Goal: Information Seeking & Learning: Learn about a topic

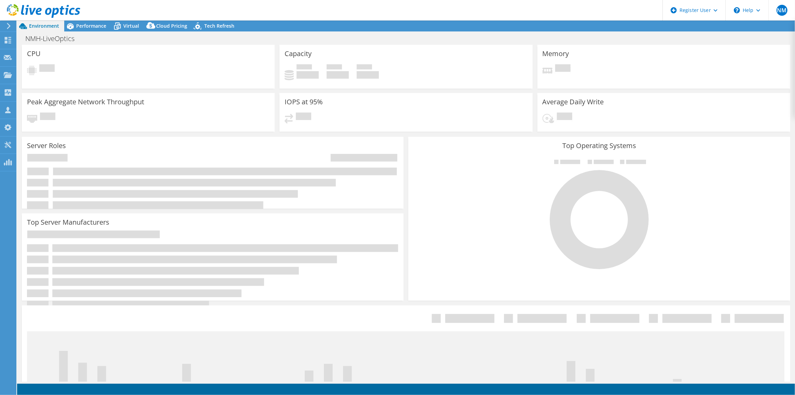
select select "USD"
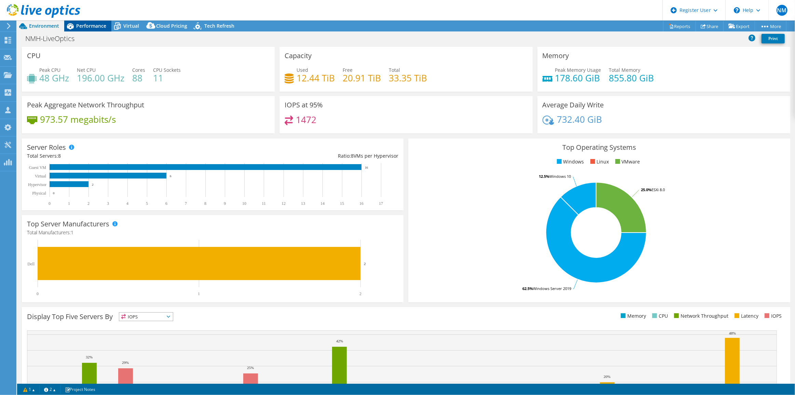
click at [96, 26] on span "Performance" at bounding box center [91, 26] width 30 height 6
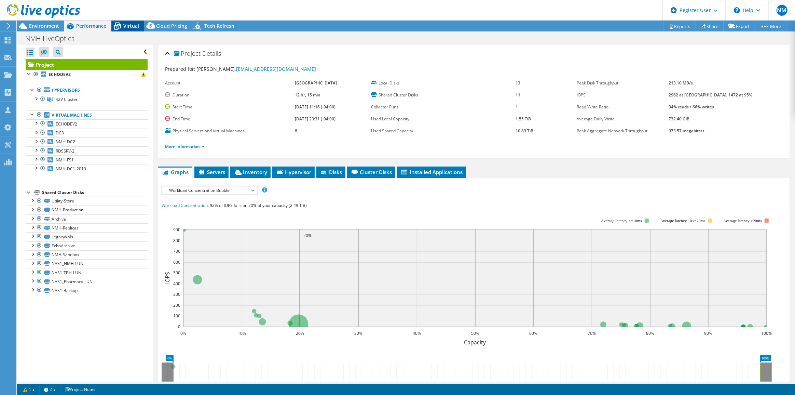
click at [126, 25] on span "Virtual" at bounding box center [131, 26] width 16 height 6
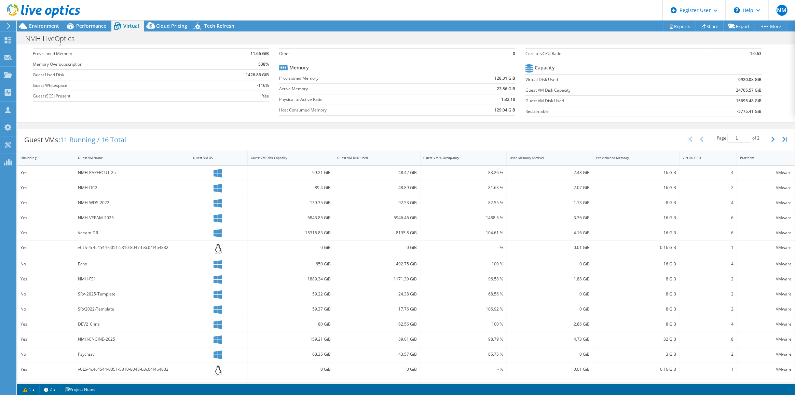
scroll to position [64, 0]
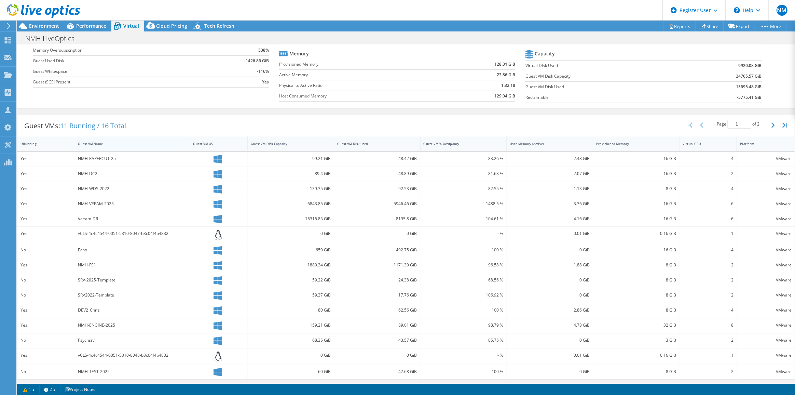
click at [123, 142] on div "Guest VM Name" at bounding box center [128, 143] width 100 height 4
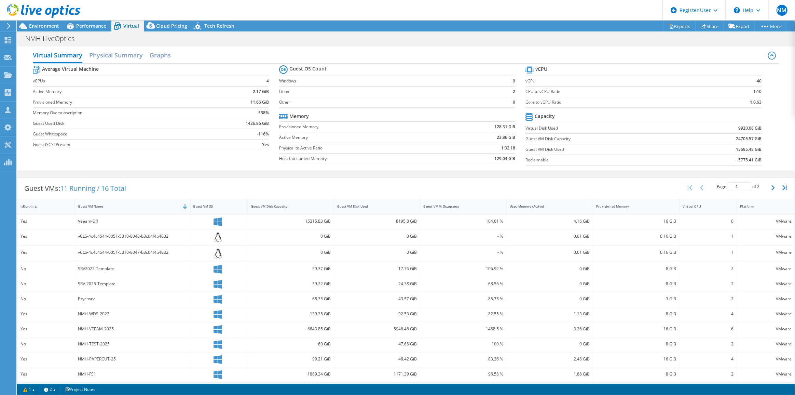
scroll to position [0, 0]
click at [87, 22] on div "Performance" at bounding box center [87, 26] width 47 height 11
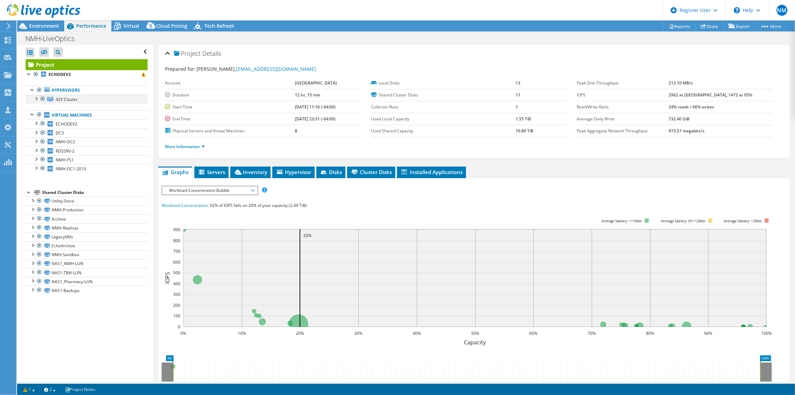
click at [36, 97] on div at bounding box center [35, 98] width 7 height 7
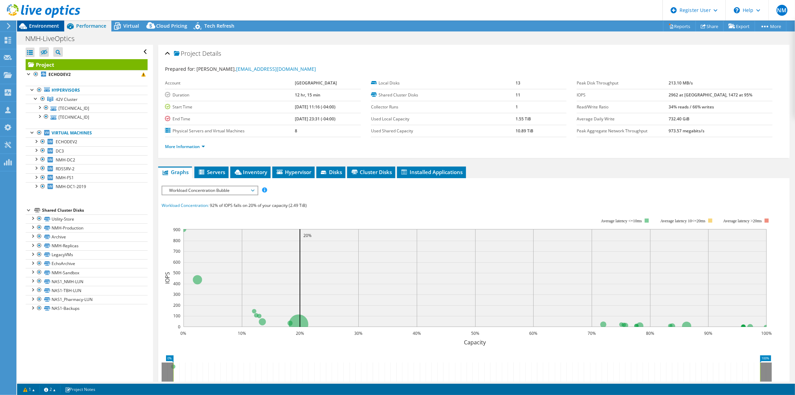
click at [44, 28] on span "Environment" at bounding box center [44, 26] width 30 height 6
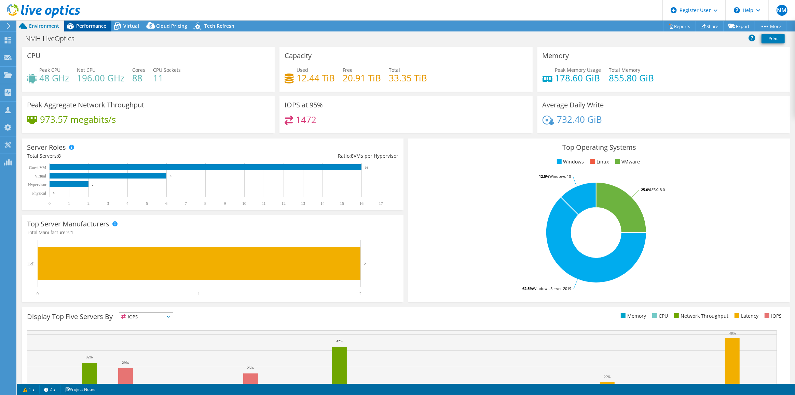
click at [71, 28] on icon at bounding box center [70, 26] width 7 height 6
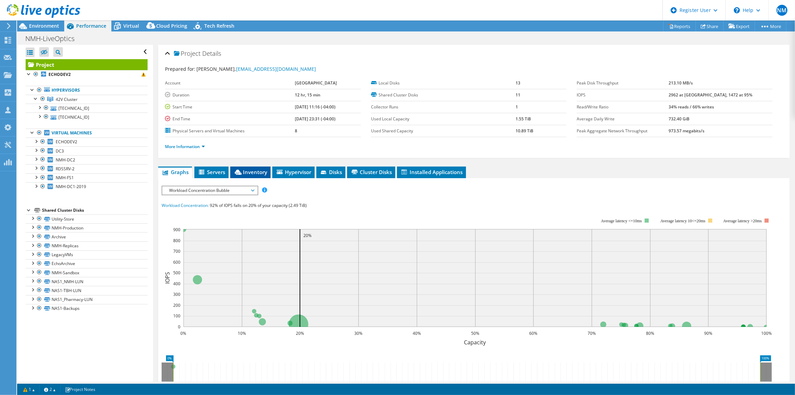
click at [242, 175] on icon at bounding box center [238, 171] width 7 height 5
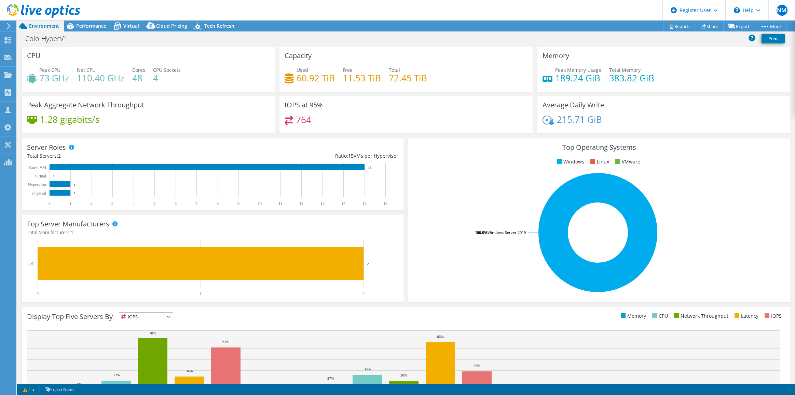
select select "USD"
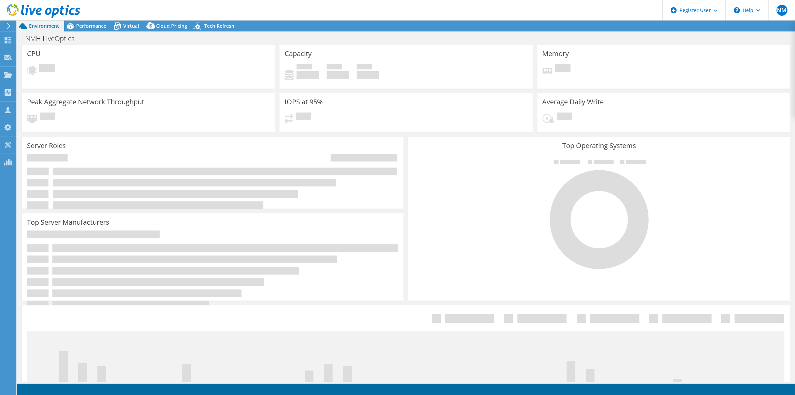
select select "USD"
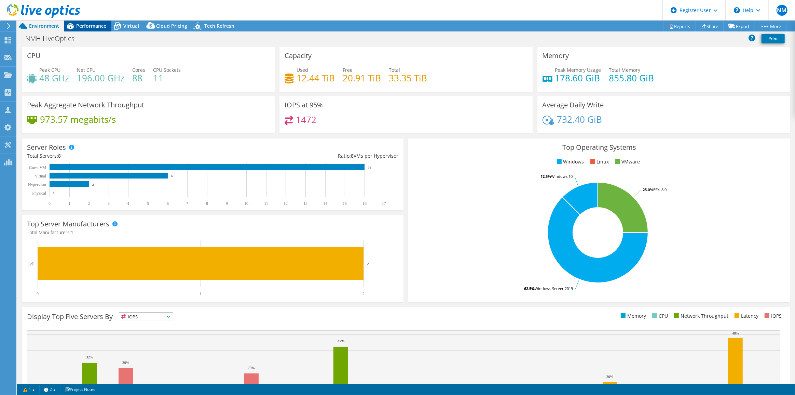
click at [102, 23] on span "Performance" at bounding box center [91, 26] width 30 height 6
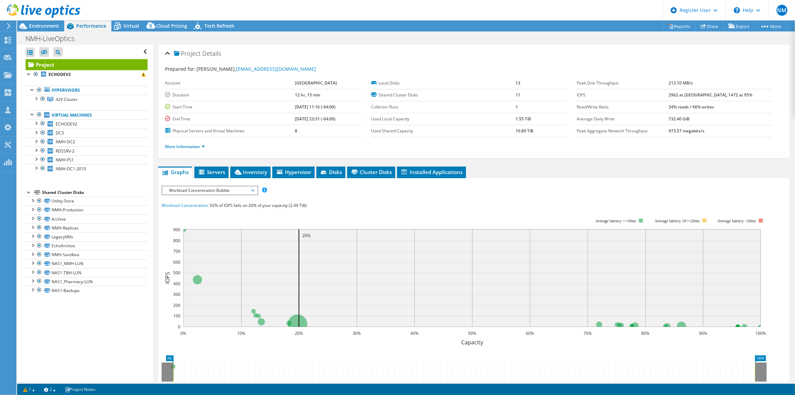
drag, startPoint x: 264, startPoint y: 113, endPoint x: 283, endPoint y: 116, distance: 18.9
click at [295, 110] on b "[DATE] 11:16 (-04:00)" at bounding box center [315, 107] width 41 height 6
click at [295, 122] on b "[DATE] 23:31 (-04:00)" at bounding box center [315, 119] width 41 height 6
click at [230, 194] on span "Workload Concentration Bubble" at bounding box center [210, 190] width 88 height 8
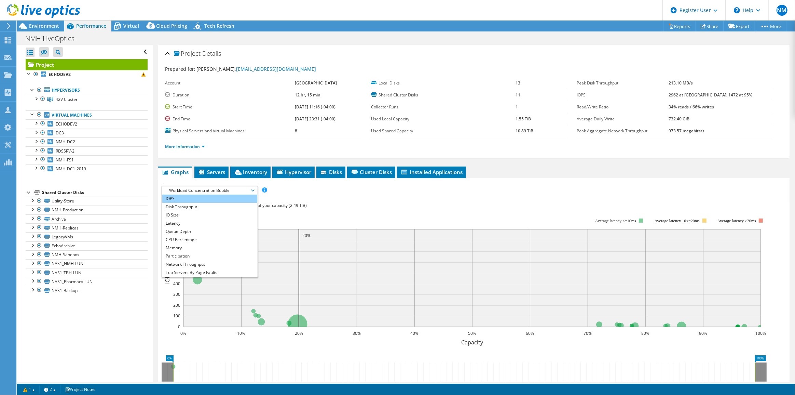
click at [236, 203] on li "IOPS" at bounding box center [209, 198] width 95 height 8
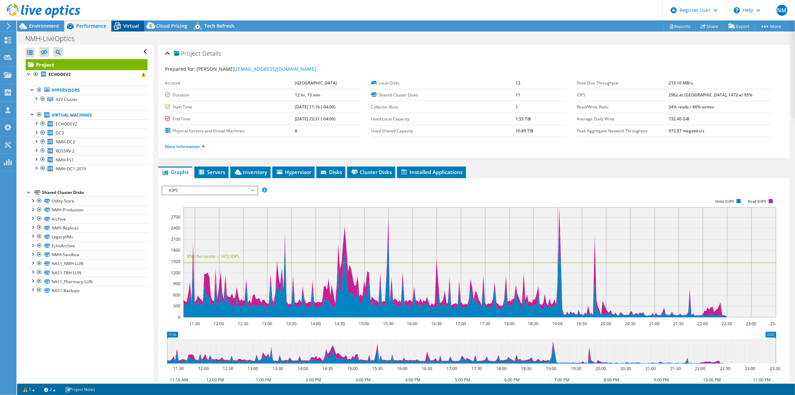
click at [134, 26] on span "Virtual" at bounding box center [131, 26] width 16 height 6
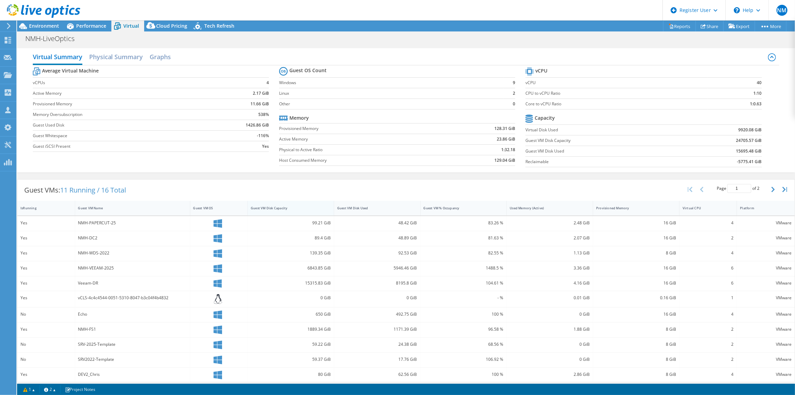
click at [312, 207] on div "Guest VM Disk Capacity" at bounding box center [287, 208] width 72 height 4
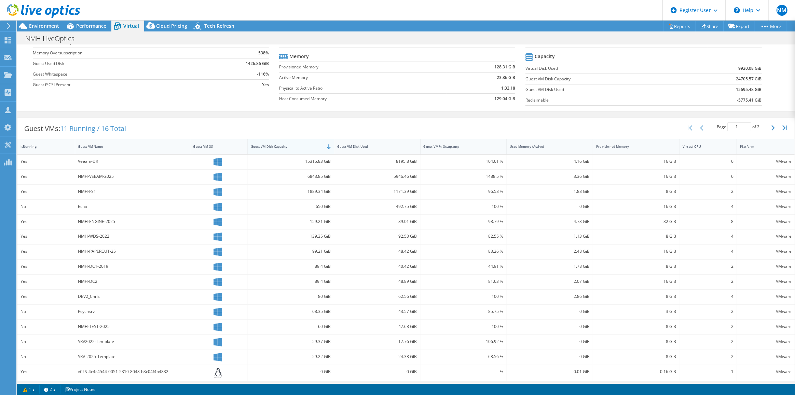
scroll to position [63, 0]
drag, startPoint x: 78, startPoint y: 157, endPoint x: 113, endPoint y: 178, distance: 41.7
click at [113, 178] on div "Yes Veeam-DR 15315.83 GiB 8195.8 GiB 104.61 % 4.16 GiB 16 GiB 6 VMware Yes NMH-…" at bounding box center [405, 266] width 777 height 226
click at [112, 198] on div "Echo" at bounding box center [132, 205] width 115 height 15
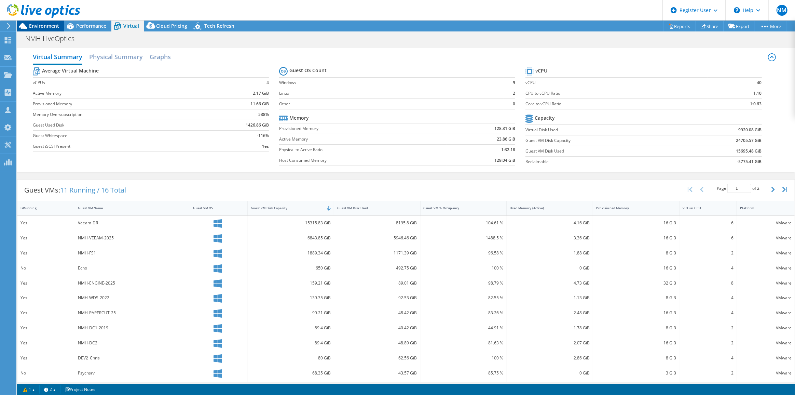
click at [53, 25] on span "Environment" at bounding box center [44, 26] width 30 height 6
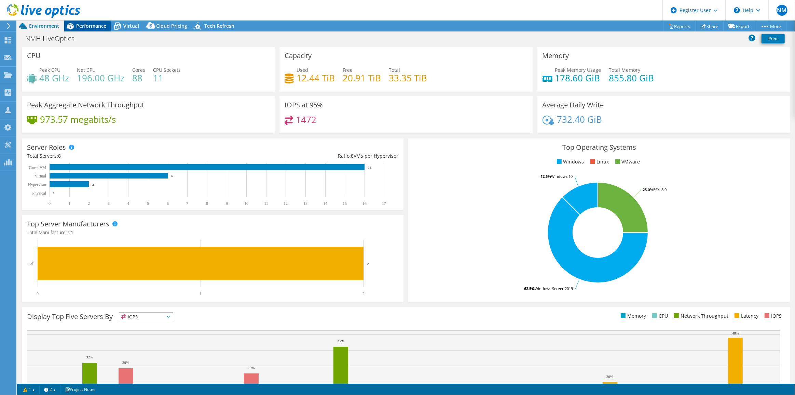
click at [91, 25] on span "Performance" at bounding box center [91, 26] width 30 height 6
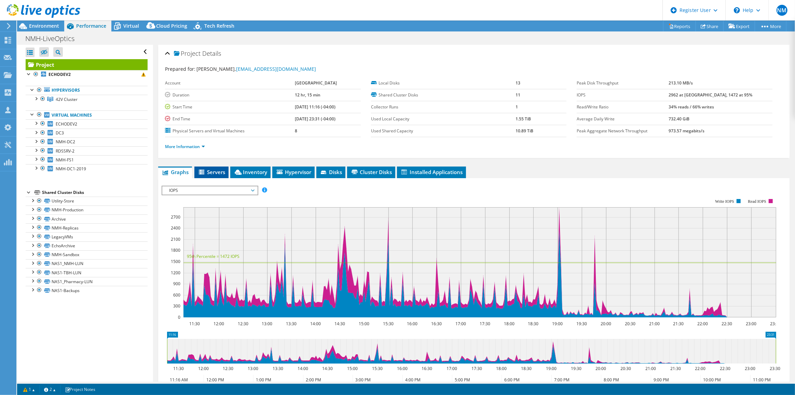
click at [219, 175] on span "Servers" at bounding box center [211, 171] width 27 height 7
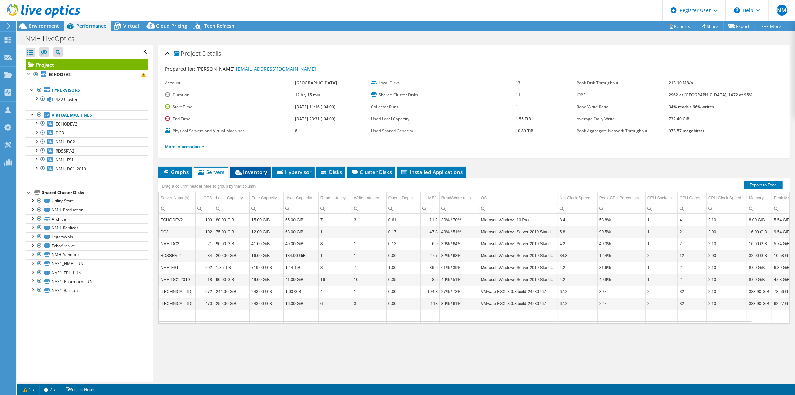
click at [247, 175] on span "Inventory" at bounding box center [250, 171] width 33 height 7
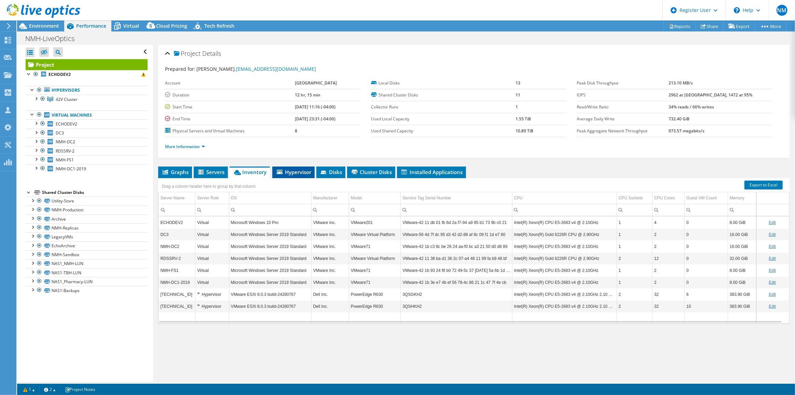
click at [306, 178] on li "Hypervisor" at bounding box center [293, 172] width 42 height 12
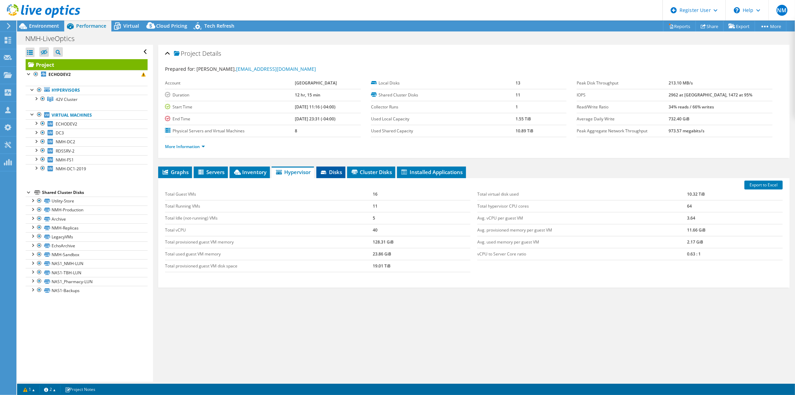
click at [328, 178] on li "Disks" at bounding box center [330, 172] width 29 height 12
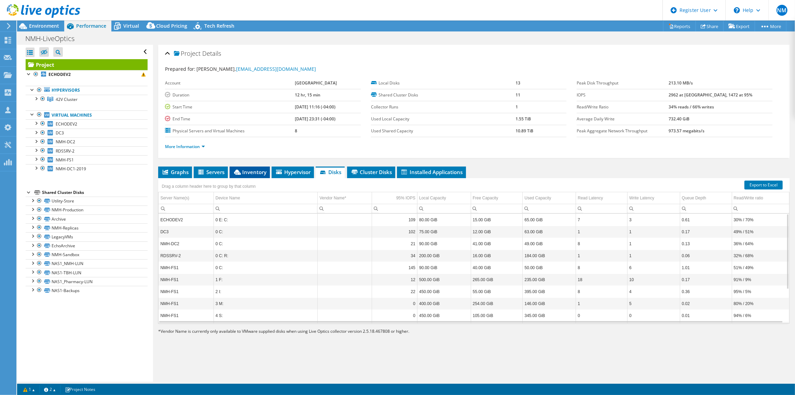
click at [249, 175] on span "Inventory" at bounding box center [249, 171] width 33 height 7
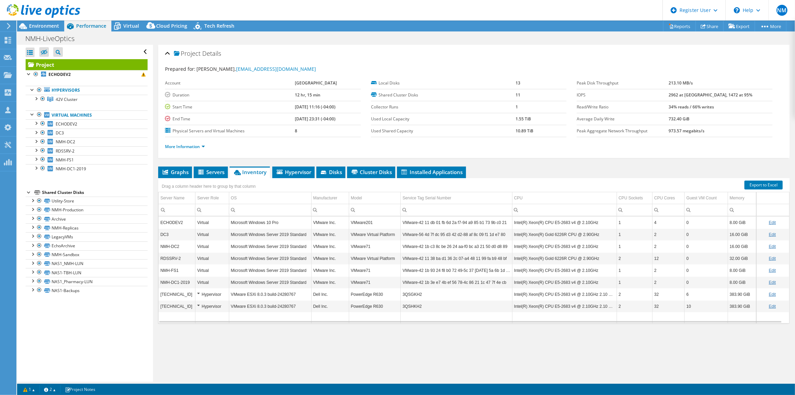
scroll to position [3, 0]
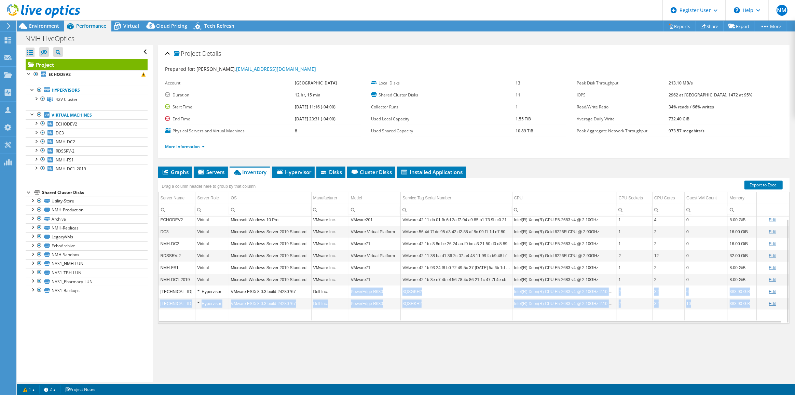
drag, startPoint x: 400, startPoint y: 311, endPoint x: 496, endPoint y: 327, distance: 97.6
click at [496, 320] on tbody "ECHODEV2 Virtual Microsoft Windows 10 Pro VMware Inc. VMware201 VMware-42 11 db…" at bounding box center [474, 267] width 631 height 107
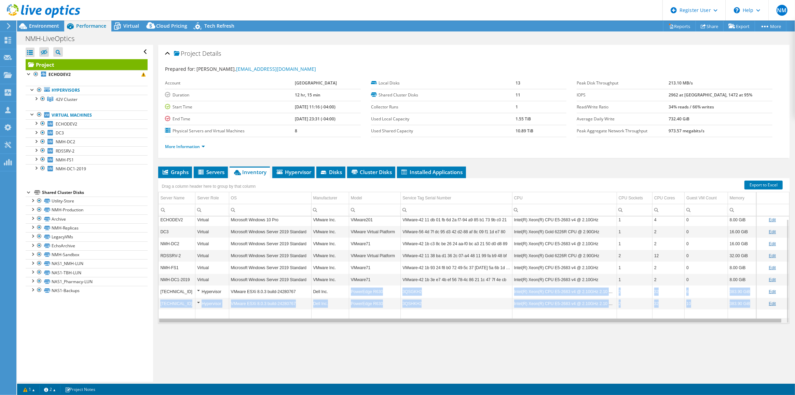
click at [376, 322] on div "Data grid" at bounding box center [470, 320] width 622 height 4
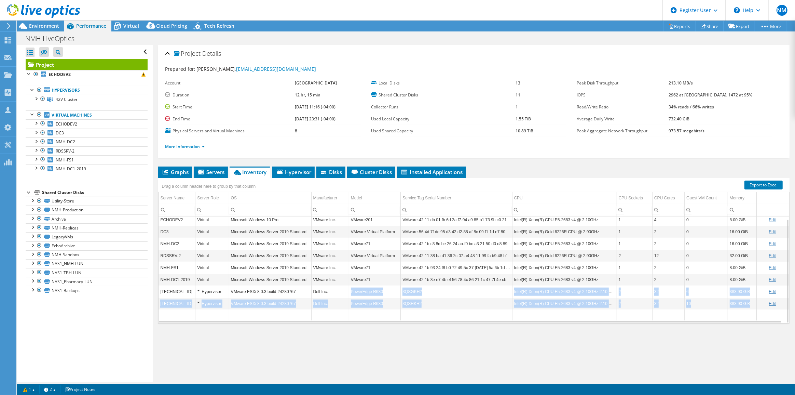
click at [372, 320] on td "Data grid" at bounding box center [375, 314] width 52 height 11
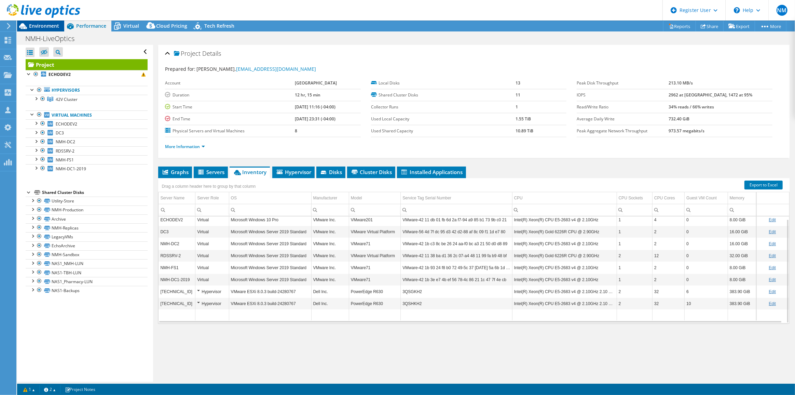
click at [39, 27] on span "Environment" at bounding box center [44, 26] width 30 height 6
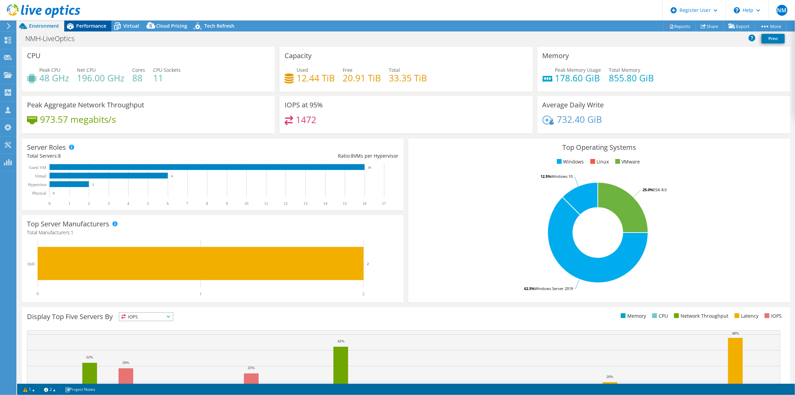
click at [81, 28] on span "Performance" at bounding box center [91, 26] width 30 height 6
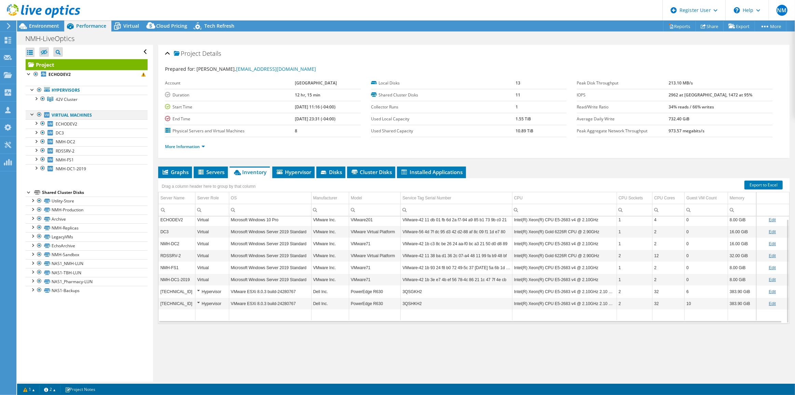
click at [40, 115] on div at bounding box center [39, 114] width 7 height 8
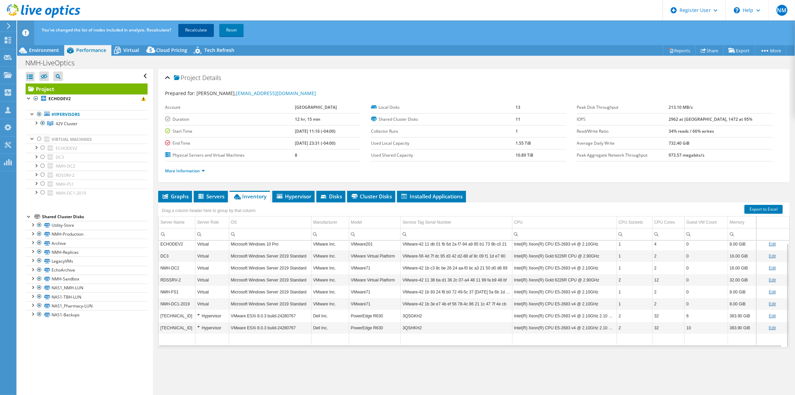
click at [189, 26] on link "Recalculate" at bounding box center [196, 30] width 36 height 12
click at [198, 174] on link "More Information" at bounding box center [185, 171] width 40 height 6
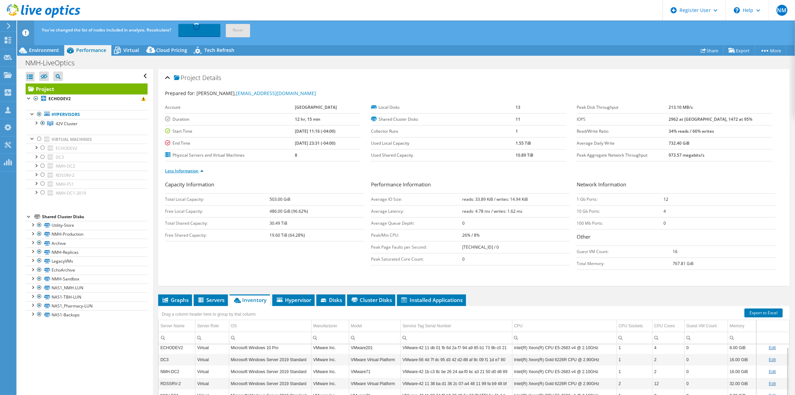
click at [198, 174] on link "Less Information" at bounding box center [184, 171] width 39 height 6
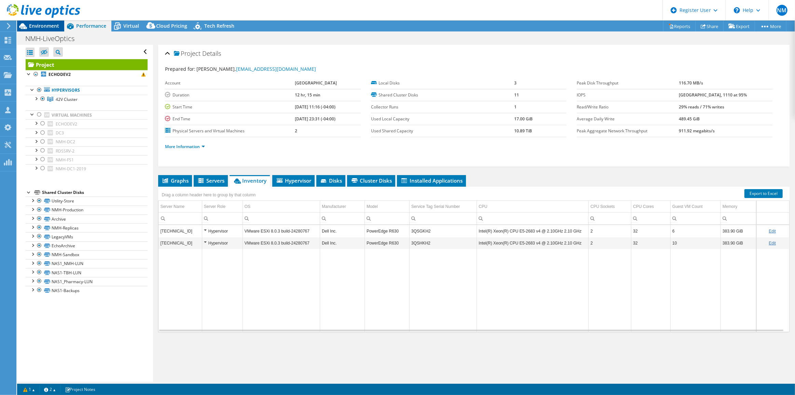
click at [28, 25] on icon at bounding box center [23, 26] width 12 height 12
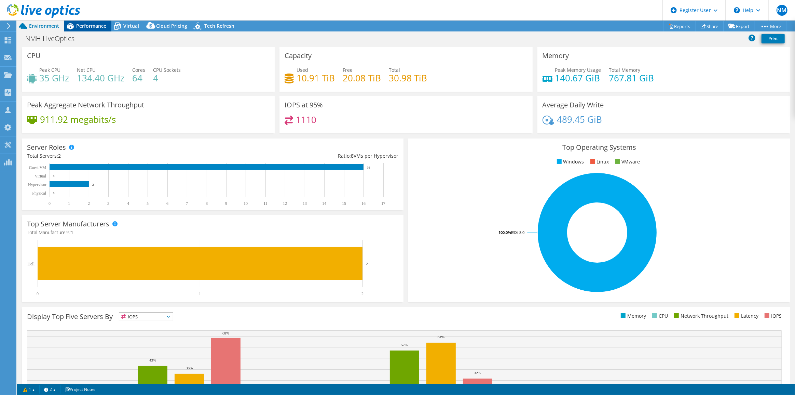
click at [106, 24] on div "Performance" at bounding box center [87, 26] width 47 height 11
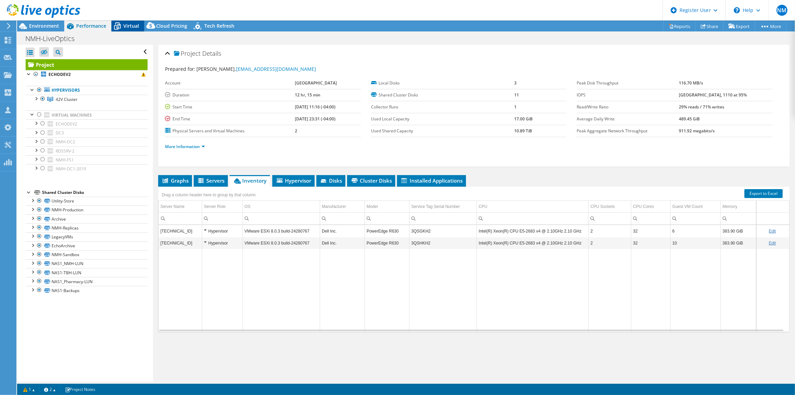
click at [127, 25] on span "Virtual" at bounding box center [131, 26] width 16 height 6
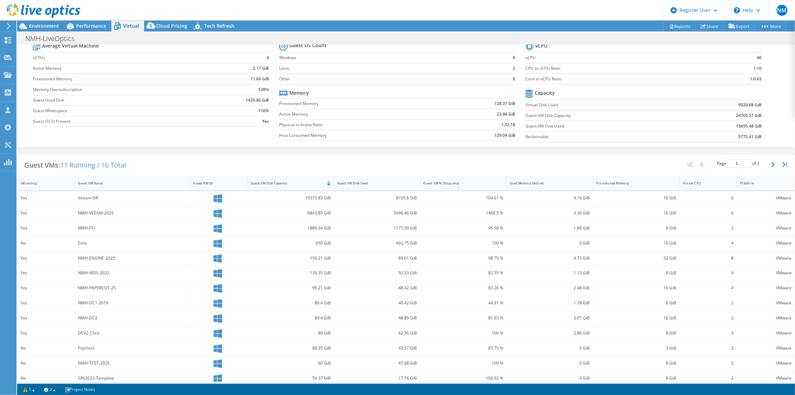
scroll to position [0, 0]
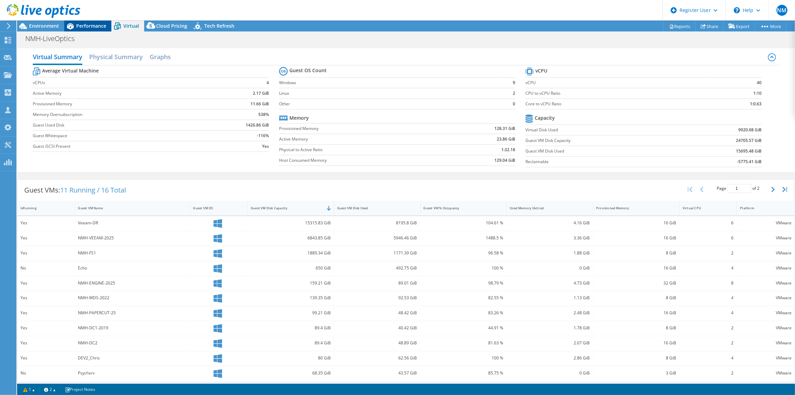
click at [100, 24] on span "Performance" at bounding box center [91, 26] width 30 height 6
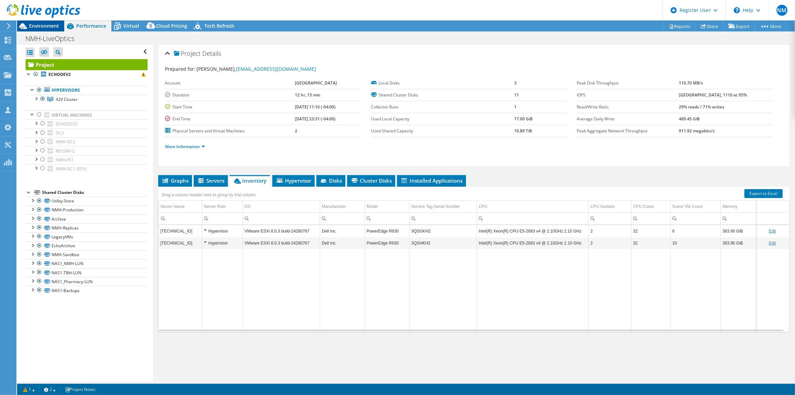
click at [25, 24] on icon at bounding box center [23, 26] width 12 height 12
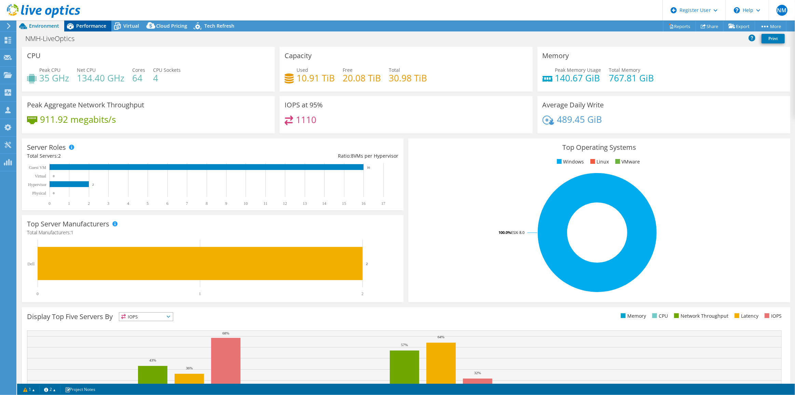
drag, startPoint x: 78, startPoint y: 25, endPoint x: 73, endPoint y: 25, distance: 4.8
click at [78, 25] on span "Performance" at bounding box center [91, 26] width 30 height 6
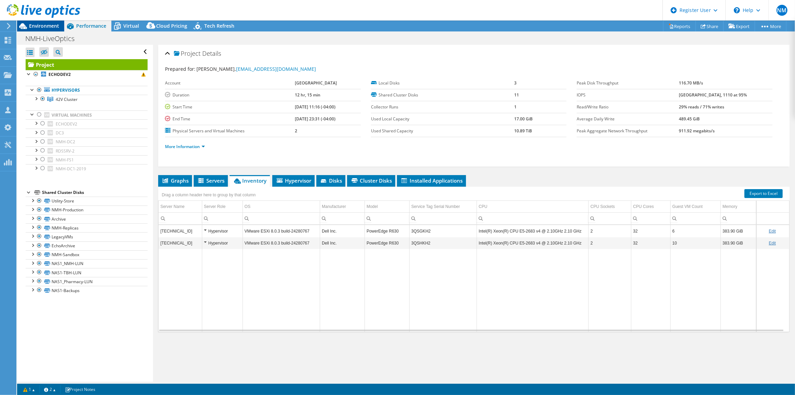
click at [54, 26] on span "Environment" at bounding box center [44, 26] width 30 height 6
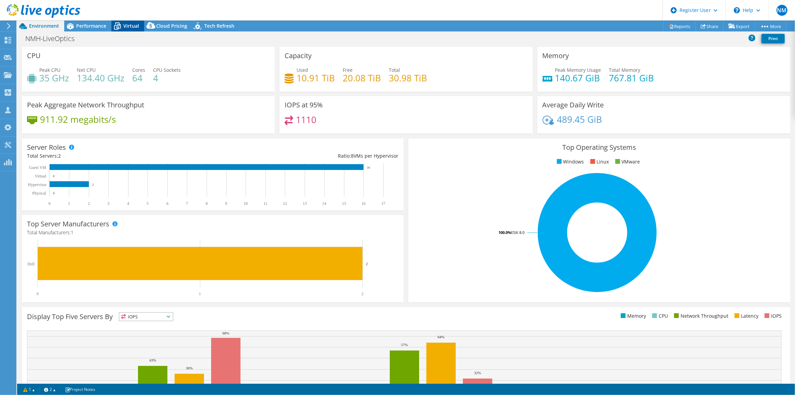
click at [134, 24] on span "Virtual" at bounding box center [131, 26] width 16 height 6
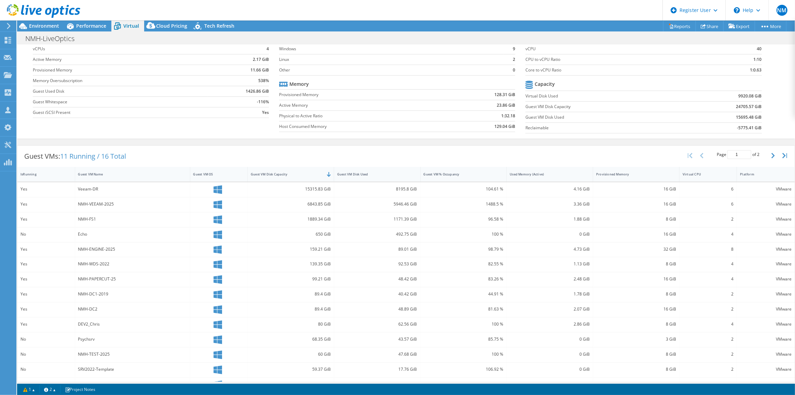
scroll to position [63, 0]
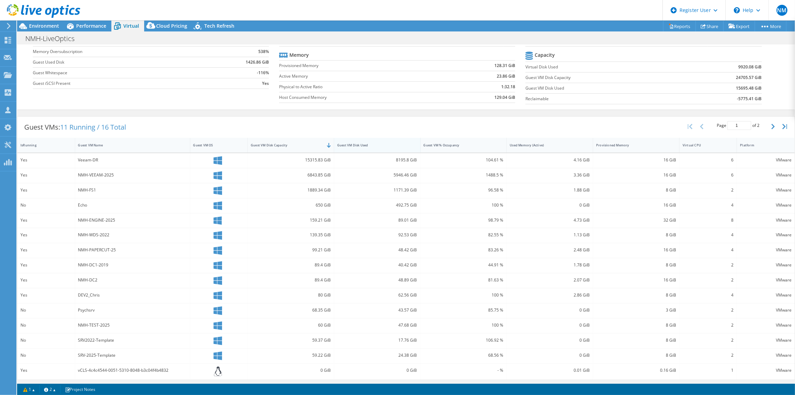
click at [400, 143] on div "Guest VM Disk Used" at bounding box center [373, 145] width 72 height 4
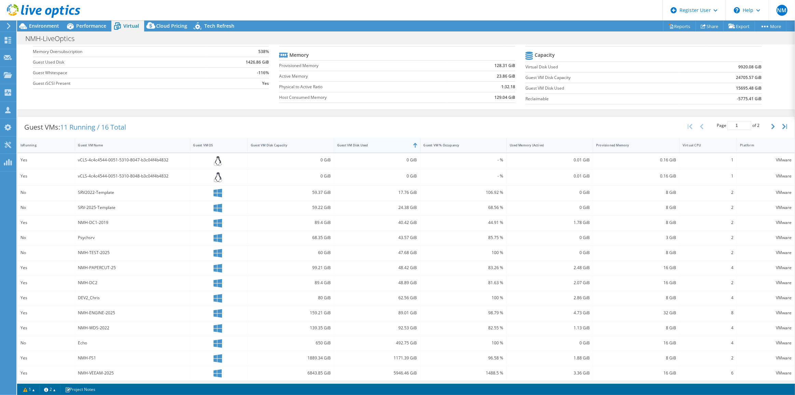
click at [400, 143] on div "Guest VM Disk Used" at bounding box center [373, 145] width 72 height 4
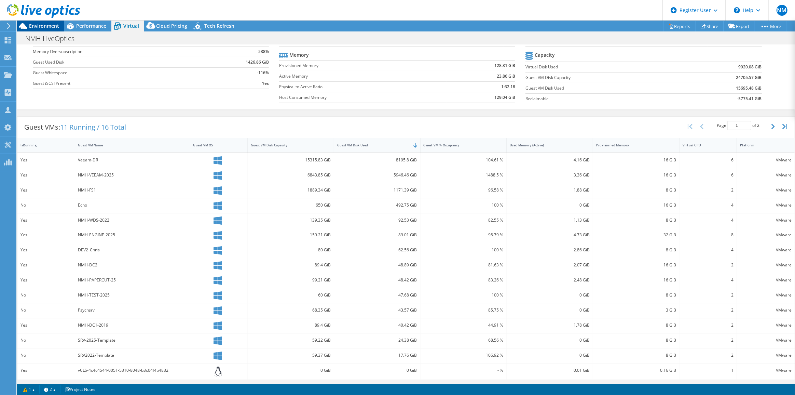
click at [51, 26] on span "Environment" at bounding box center [44, 26] width 30 height 6
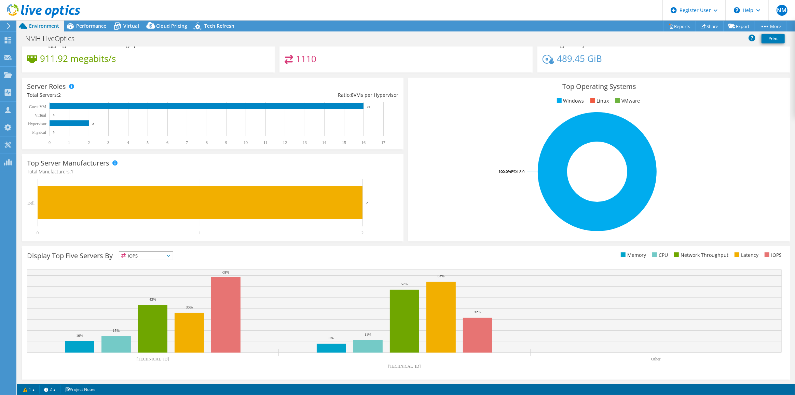
scroll to position [0, 0]
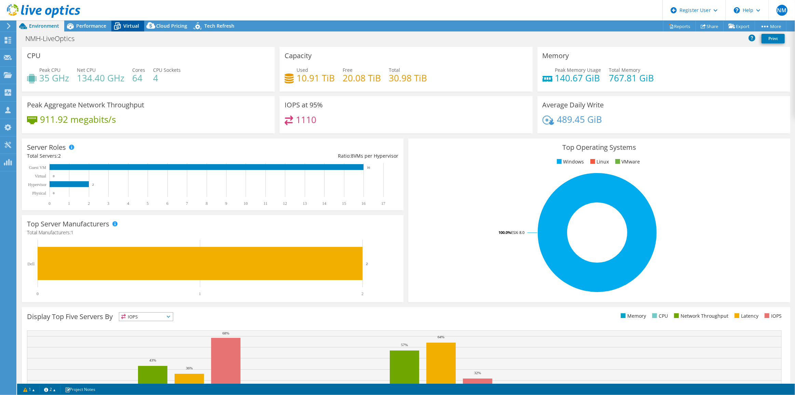
click at [128, 27] on span "Virtual" at bounding box center [131, 26] width 16 height 6
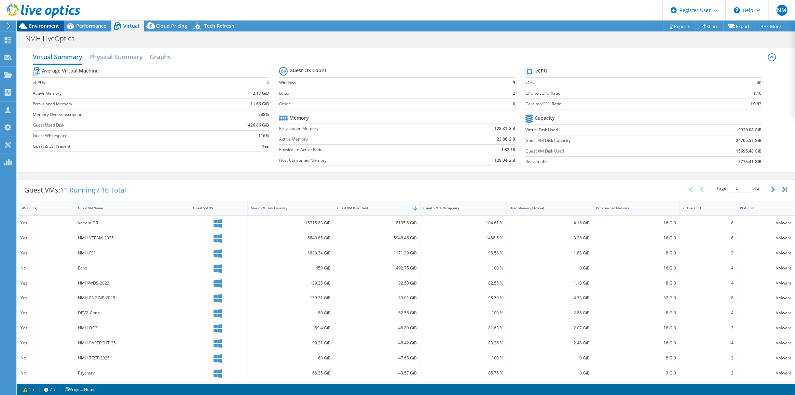
click at [49, 29] on div "Environment" at bounding box center [40, 26] width 47 height 11
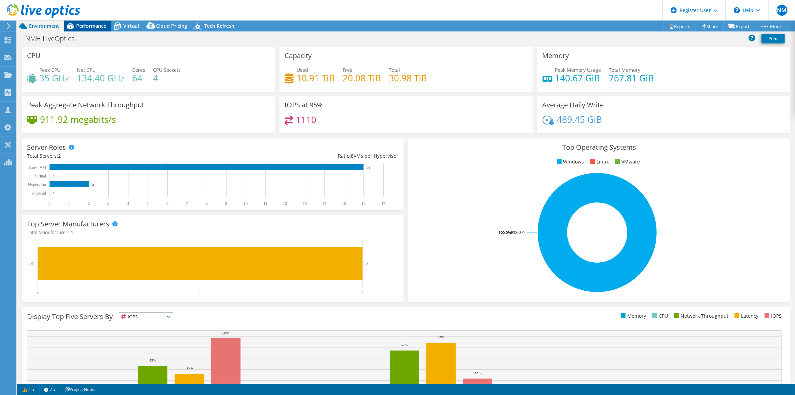
click at [74, 31] on icon at bounding box center [70, 26] width 12 height 12
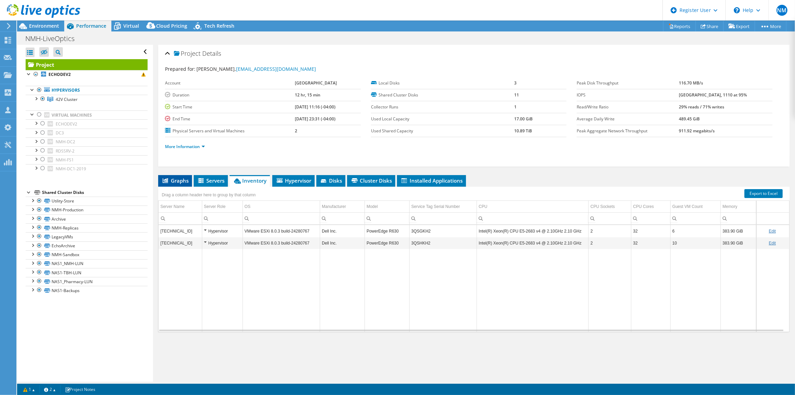
click at [179, 187] on li "Graphs" at bounding box center [175, 181] width 34 height 12
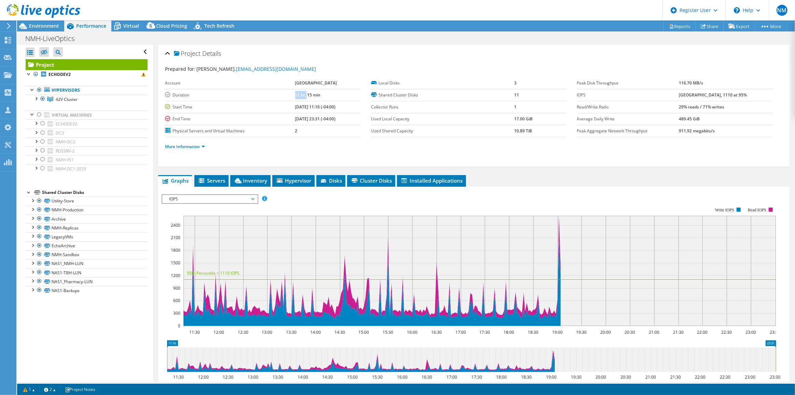
drag, startPoint x: 240, startPoint y: 102, endPoint x: 252, endPoint y: 106, distance: 12.2
click at [252, 101] on tr "Duration 12 hr, 15 min" at bounding box center [262, 95] width 195 height 12
click at [229, 203] on span "IOPS" at bounding box center [210, 199] width 88 height 8
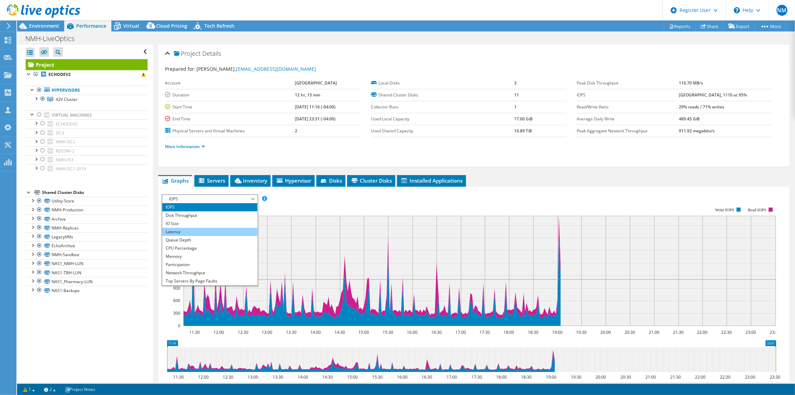
click at [192, 236] on li "Latency" at bounding box center [209, 232] width 95 height 8
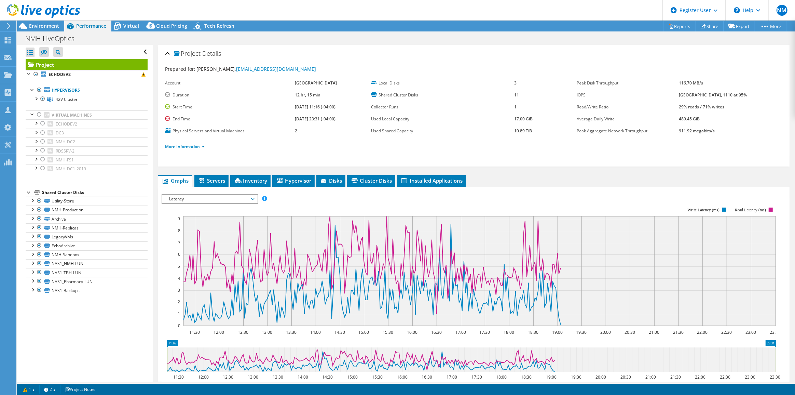
click at [210, 203] on span "Latency" at bounding box center [210, 199] width 88 height 8
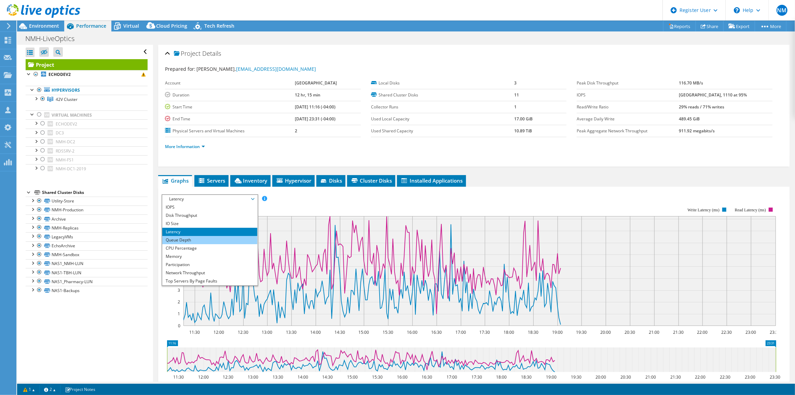
click at [228, 244] on li "Queue Depth" at bounding box center [209, 240] width 95 height 8
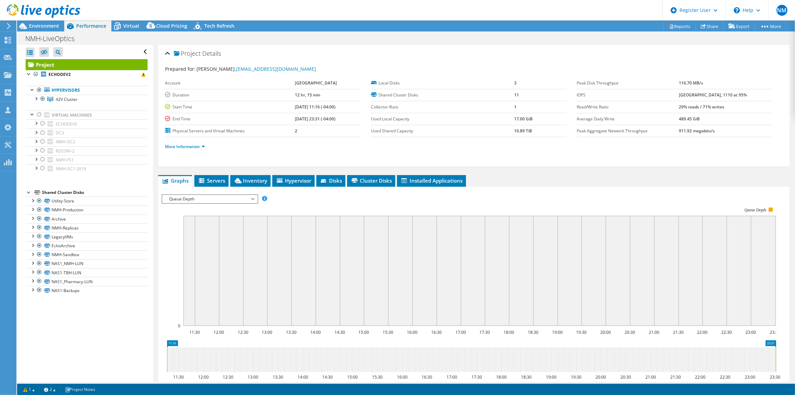
click at [237, 203] on span "Queue Depth" at bounding box center [210, 199] width 88 height 8
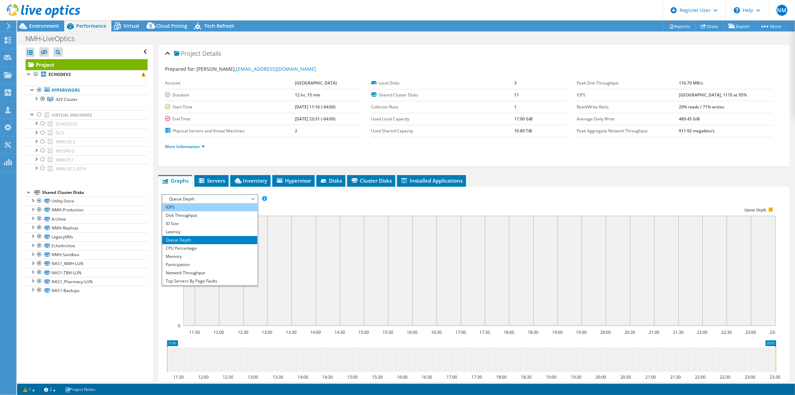
click at [236, 211] on li "IOPS" at bounding box center [209, 207] width 95 height 8
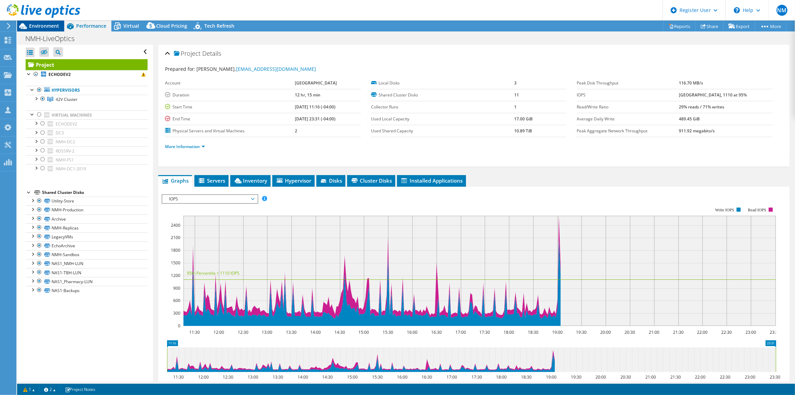
click at [43, 27] on span "Environment" at bounding box center [44, 26] width 30 height 6
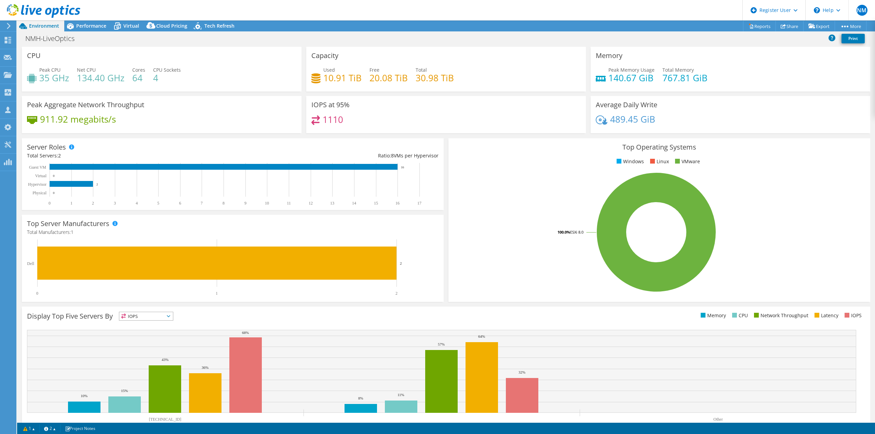
select select "USD"
